Goal: Transaction & Acquisition: Download file/media

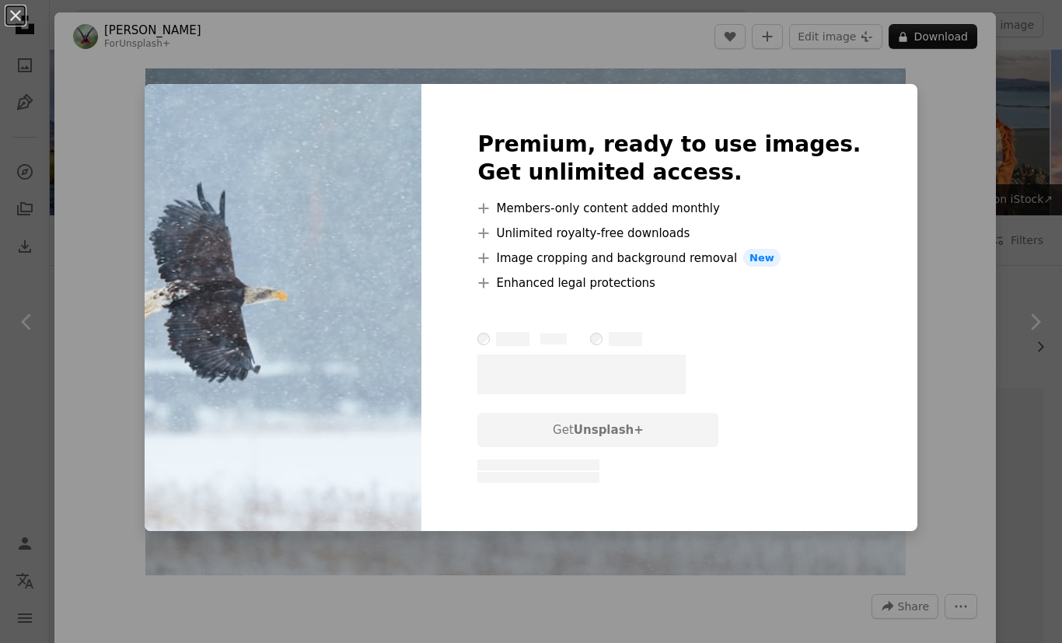
scroll to position [8844, 0]
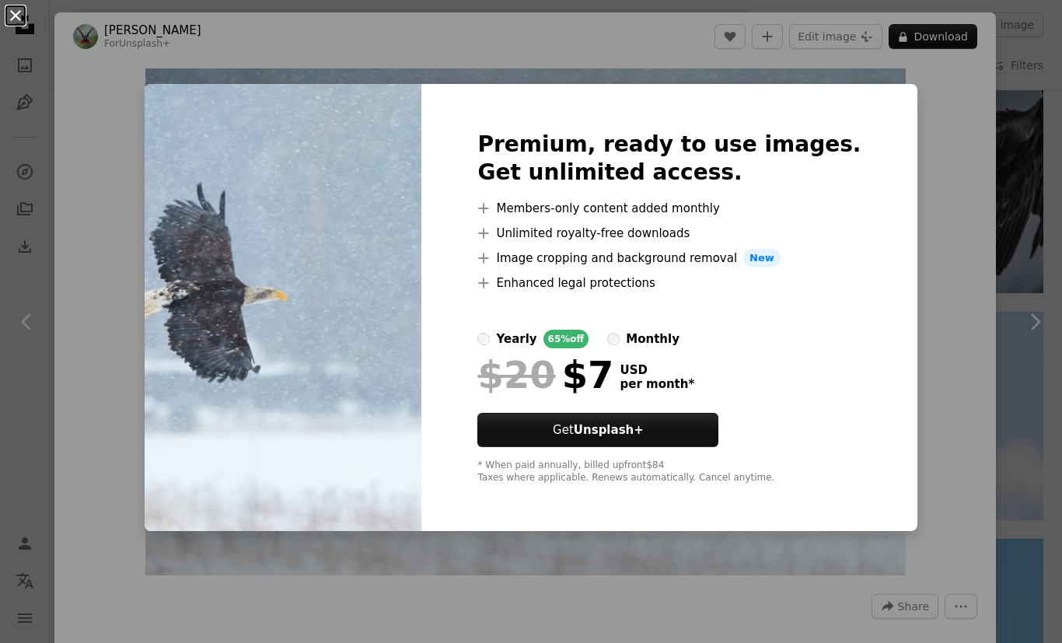
click at [25, 16] on button "An X shape" at bounding box center [15, 15] width 19 height 19
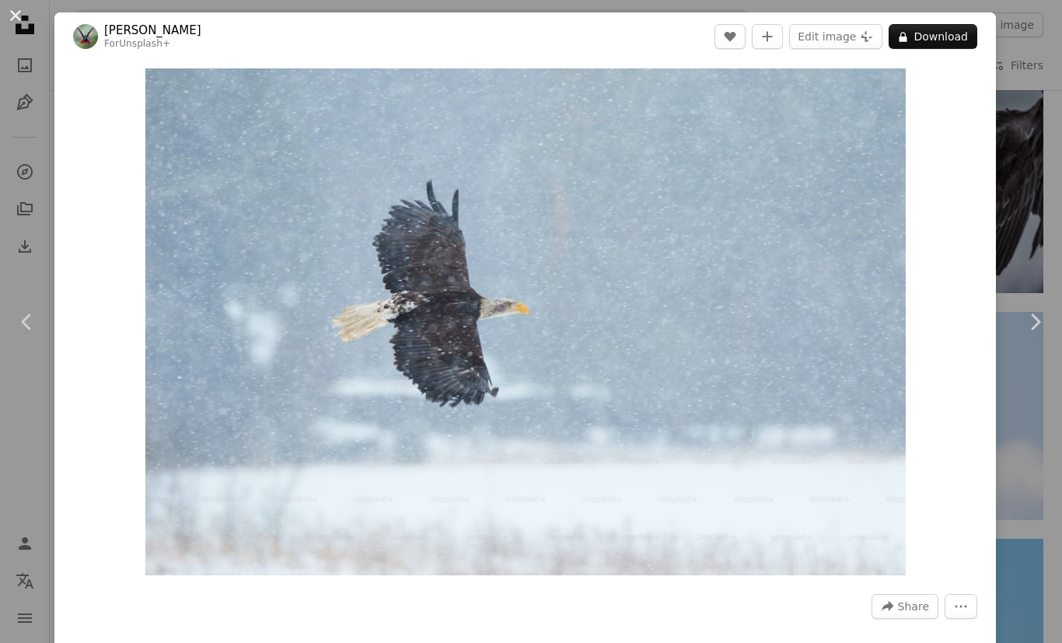
click at [22, 6] on button "An X shape" at bounding box center [15, 15] width 19 height 19
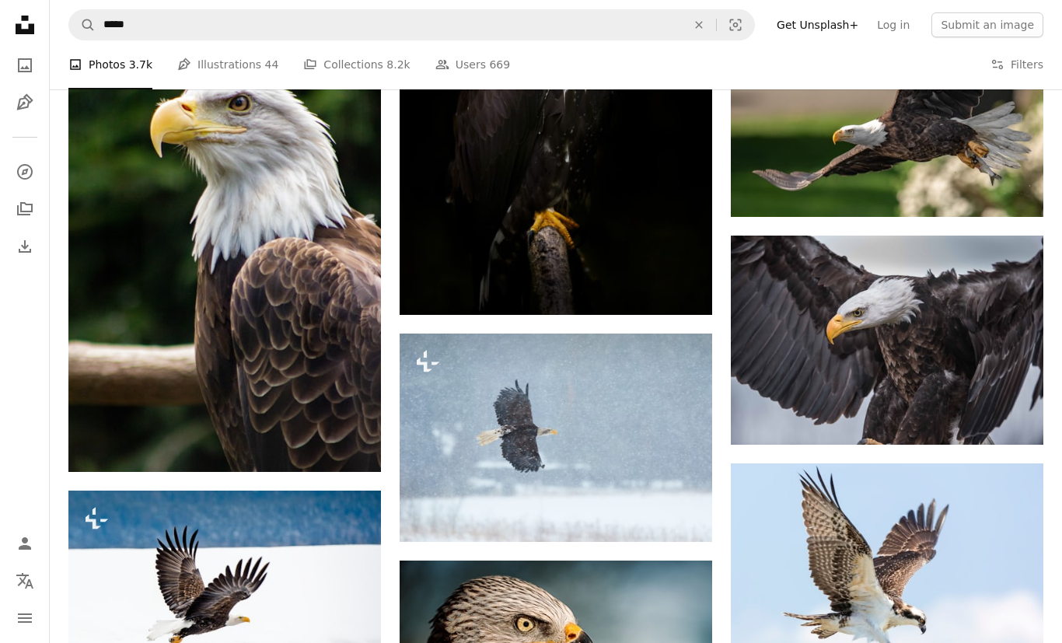
scroll to position [8693, 0]
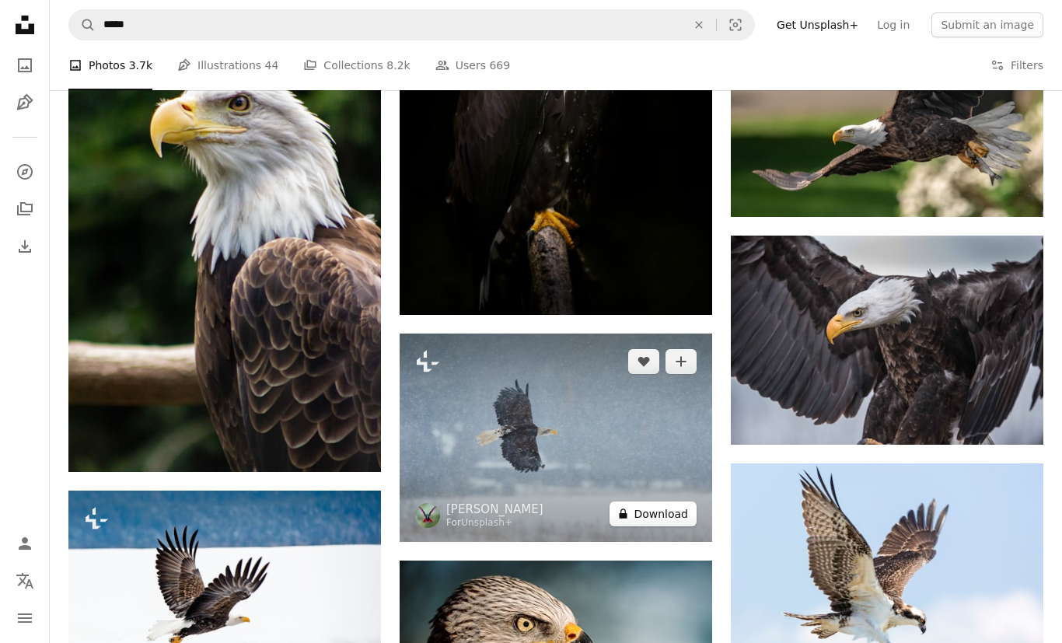
click at [660, 513] on button "A lock Download" at bounding box center [652, 513] width 87 height 25
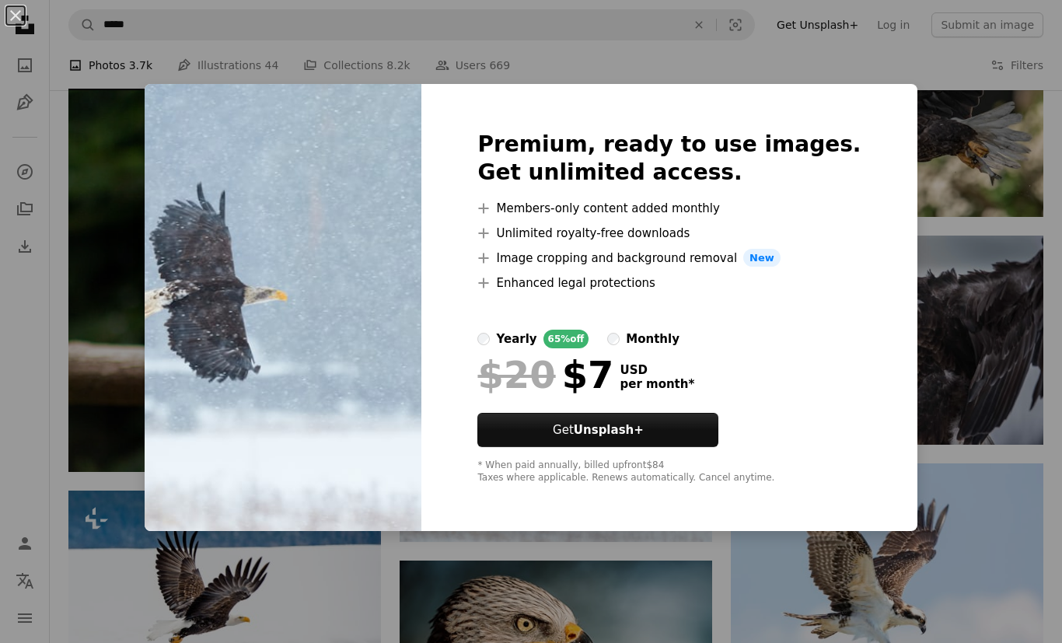
click at [851, 63] on div "An X shape Premium, ready to use images. Get unlimited access. A plus sign Memb…" at bounding box center [531, 321] width 1062 height 643
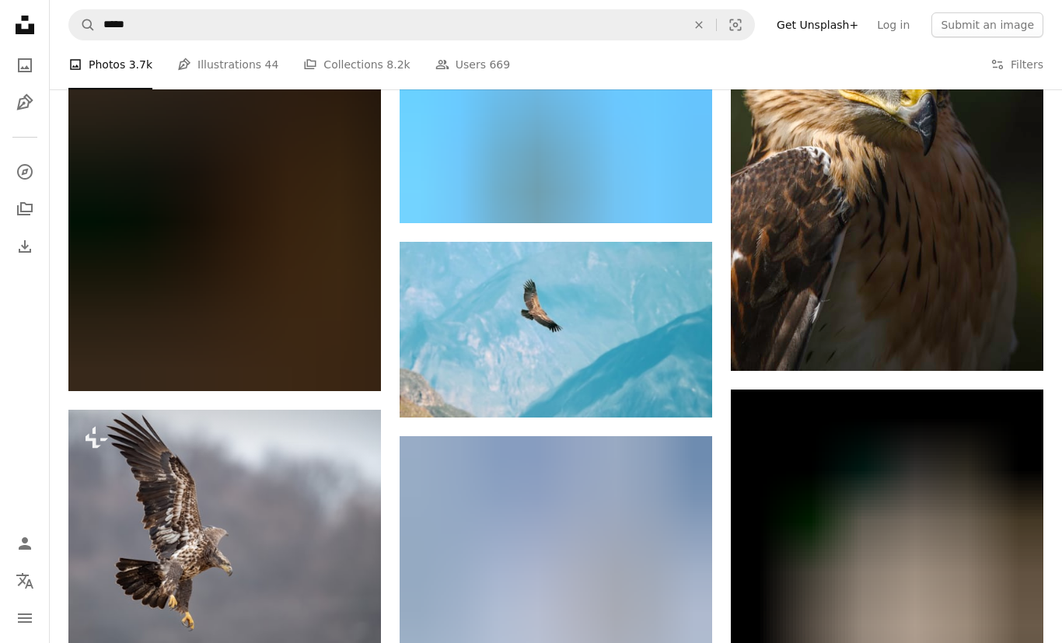
scroll to position [11066, 0]
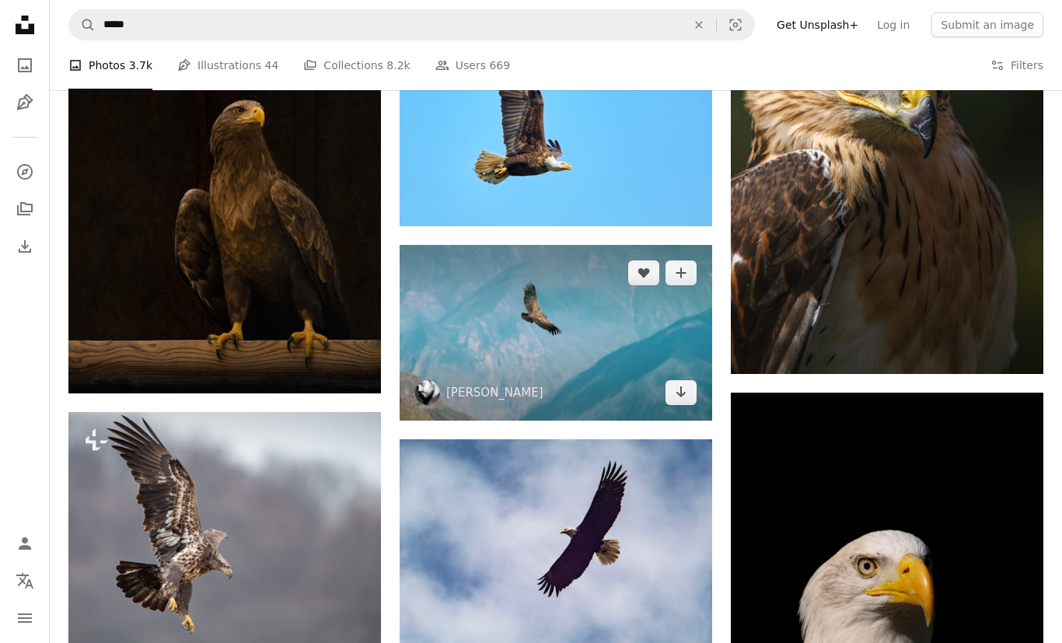
click at [629, 334] on img at bounding box center [555, 333] width 312 height 176
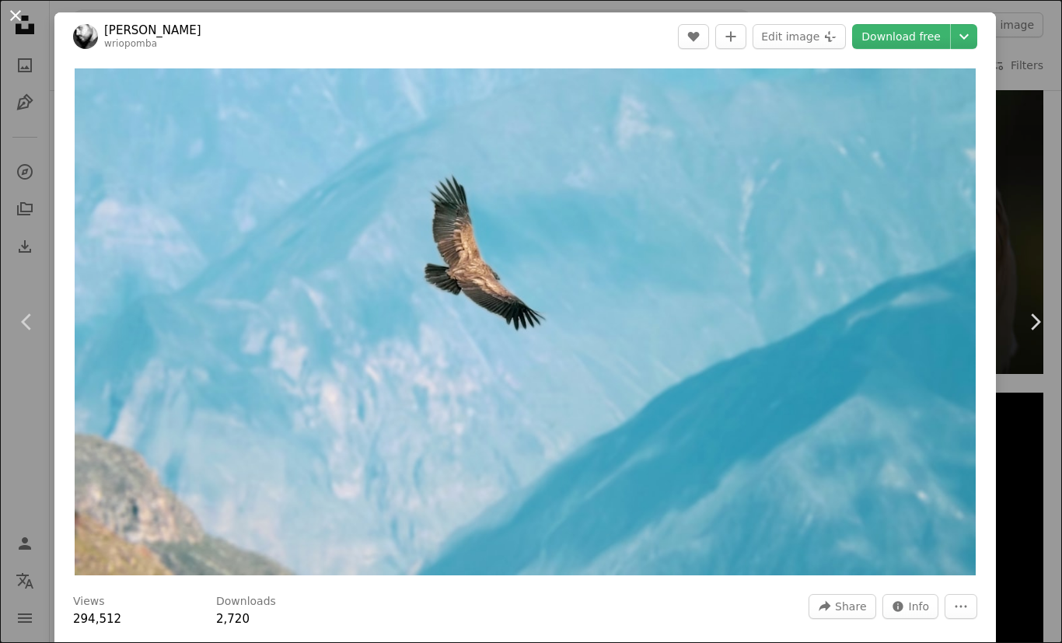
click at [23, 7] on button "An X shape" at bounding box center [15, 15] width 19 height 19
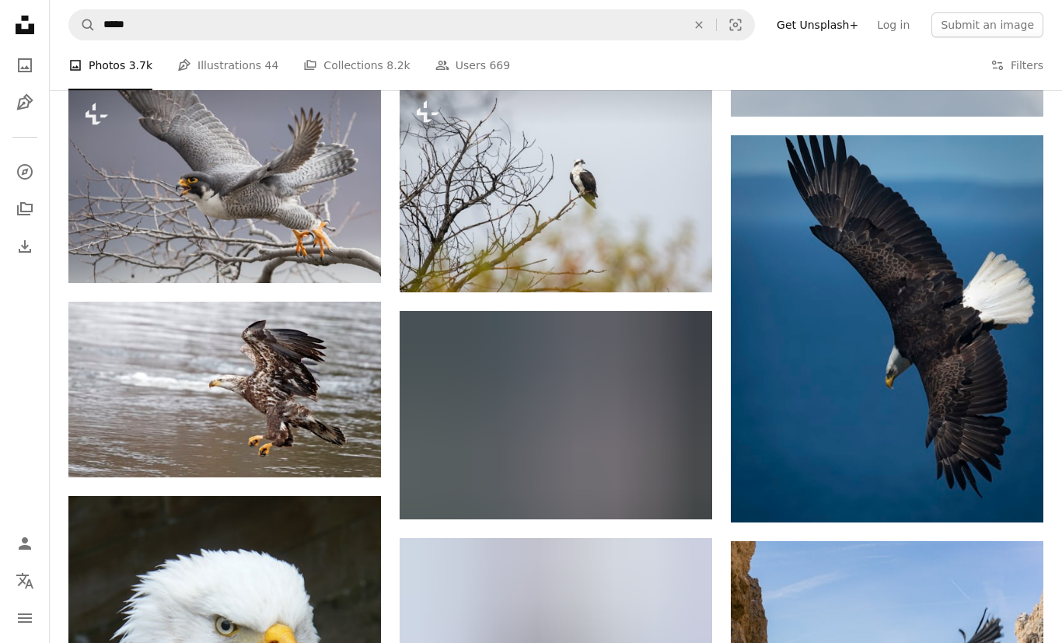
scroll to position [16135, 0]
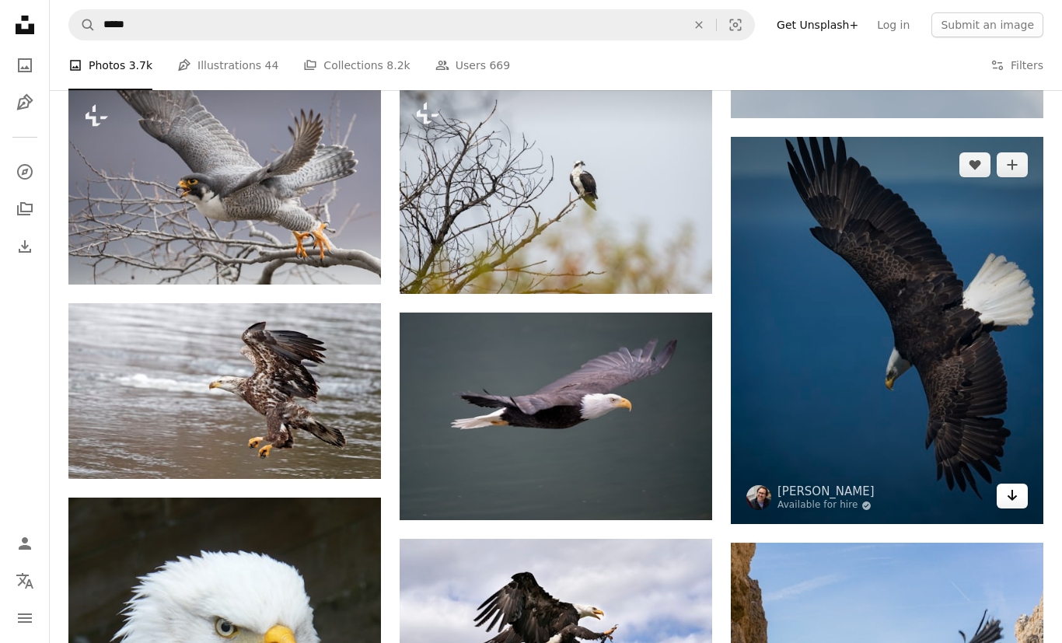
click at [1020, 490] on link "Arrow pointing down" at bounding box center [1011, 495] width 31 height 25
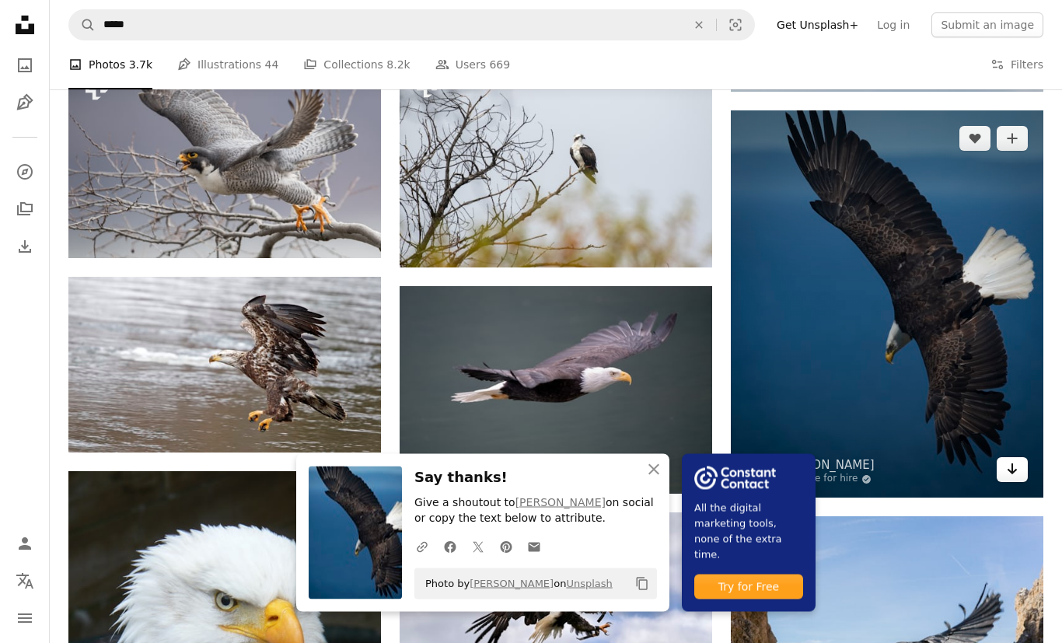
scroll to position [16151, 0]
